Goal: Information Seeking & Learning: Learn about a topic

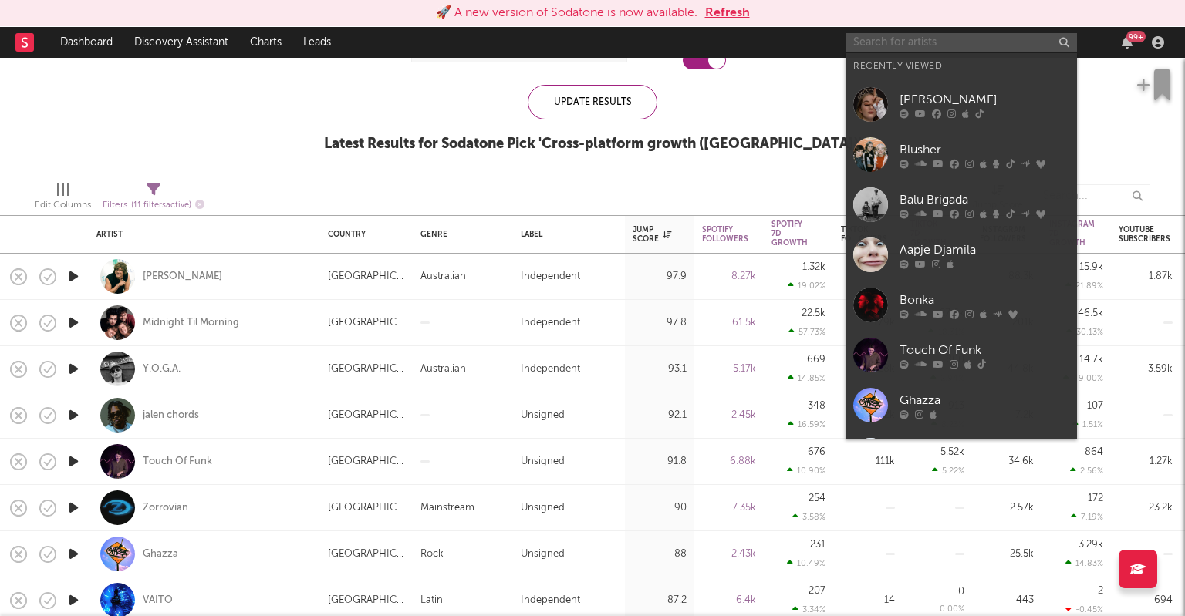
click at [859, 41] on input "text" at bounding box center [960, 42] width 231 height 19
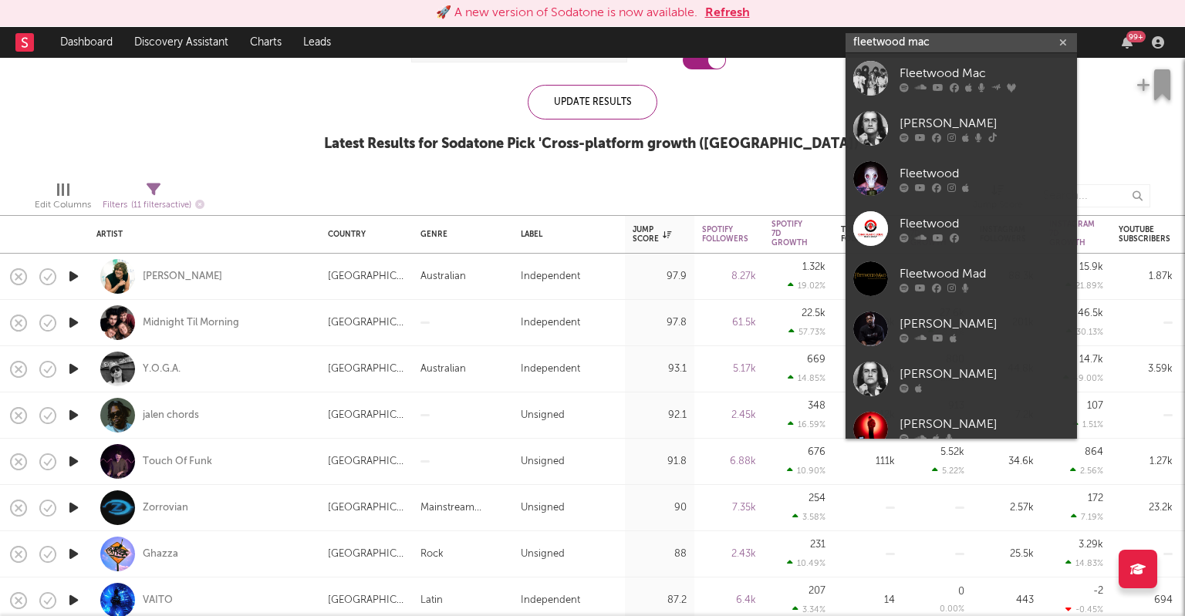
type input "fleetwood mac"
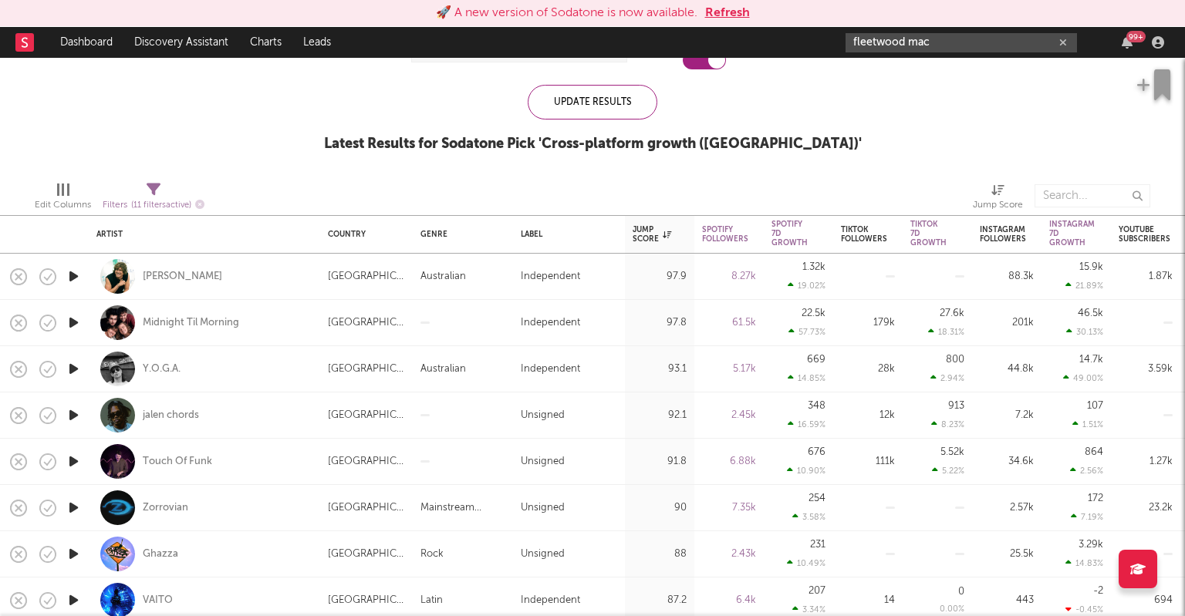
click at [947, 46] on input "fleetwood mac" at bounding box center [960, 42] width 231 height 19
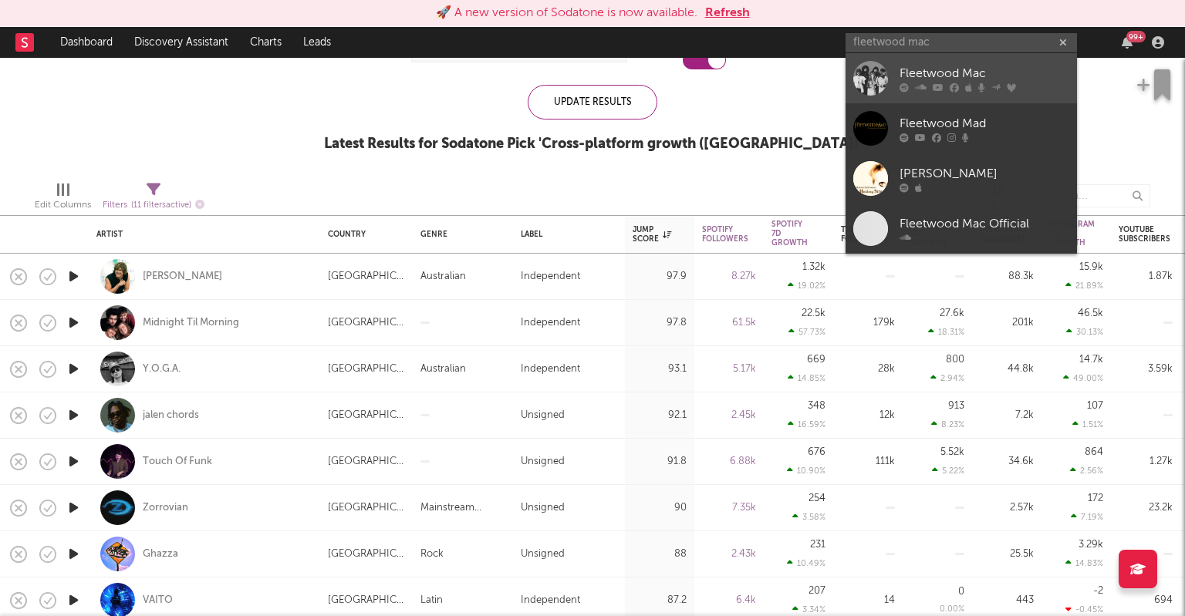
click at [927, 77] on div "Fleetwood Mac" at bounding box center [984, 73] width 170 height 19
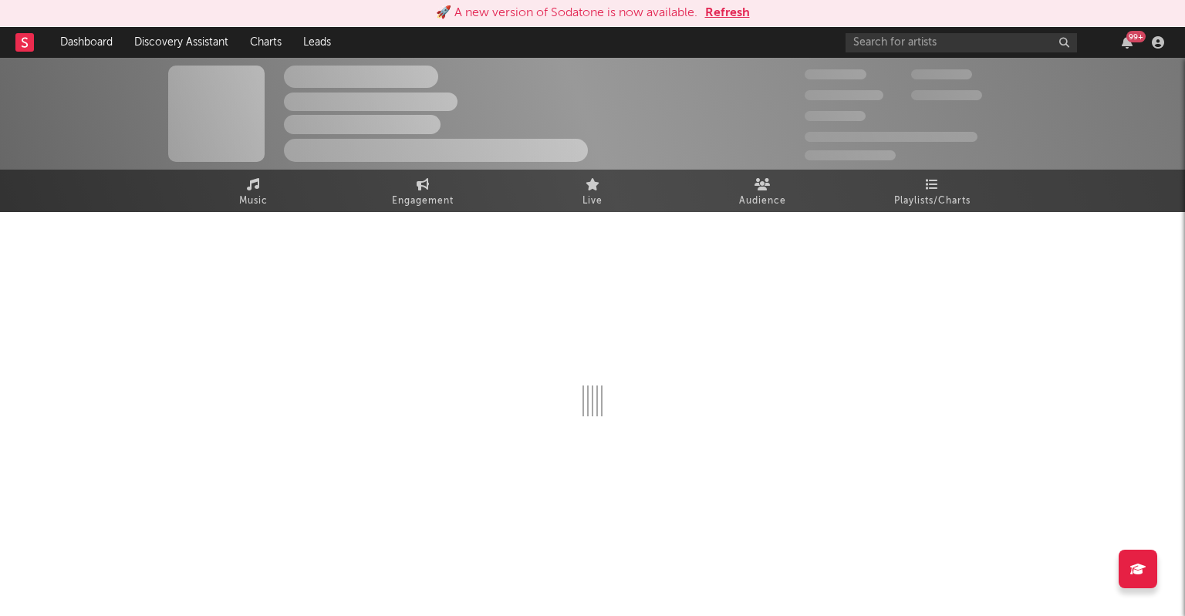
select select "6m"
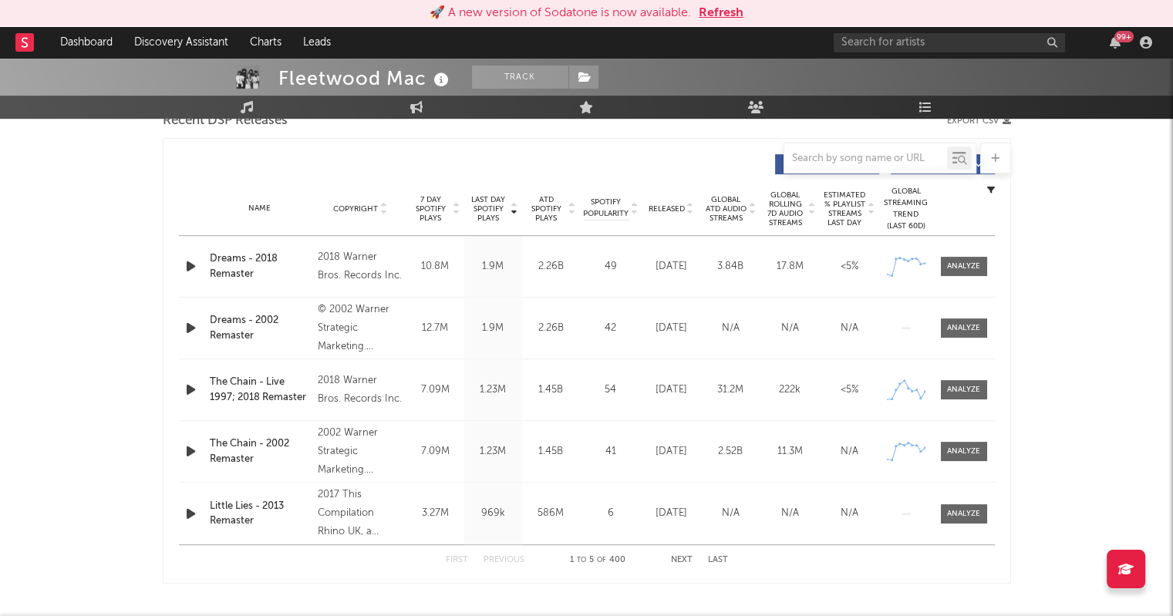
scroll to position [561, 0]
